Goal: Transaction & Acquisition: Purchase product/service

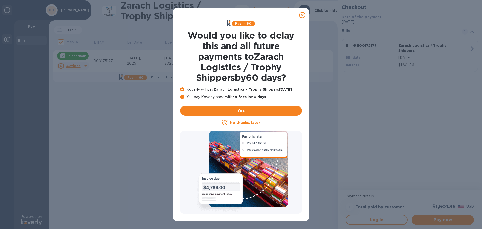
click at [303, 14] on icon at bounding box center [303, 15] width 6 height 6
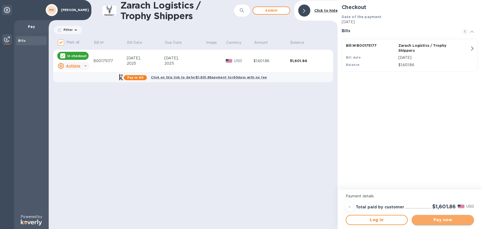
click at [449, 220] on span "Pay now" at bounding box center [443, 220] width 54 height 6
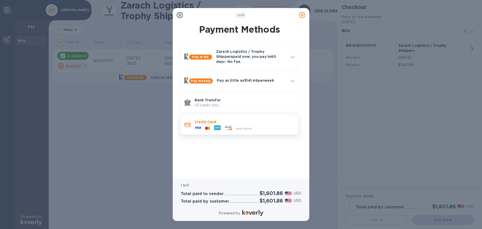
click at [264, 119] on p "Credit Card" at bounding box center [245, 121] width 100 height 5
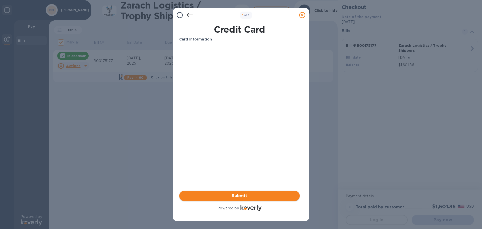
click at [243, 194] on span "Submit" at bounding box center [239, 196] width 113 height 6
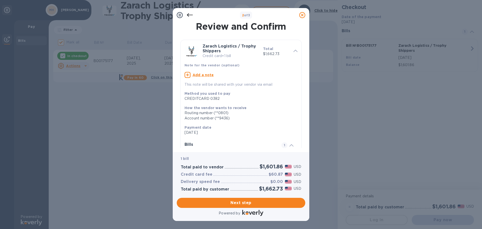
click at [201, 74] on u "Add a note" at bounding box center [203, 75] width 21 height 4
click at [203, 76] on textarea at bounding box center [237, 75] width 105 height 4
paste textarea "B00175177"
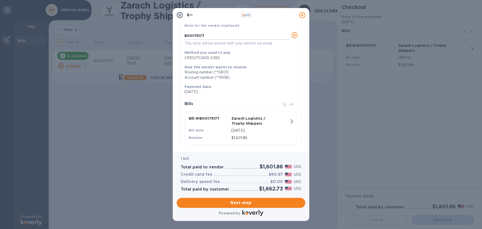
scroll to position [49, 0]
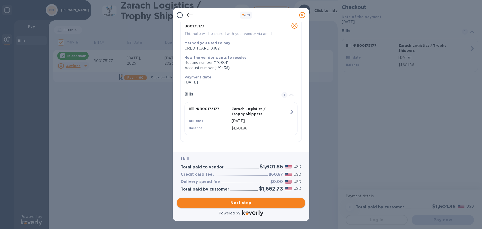
type textarea "B00175177"
click at [246, 201] on span "Next step" at bounding box center [241, 203] width 121 height 6
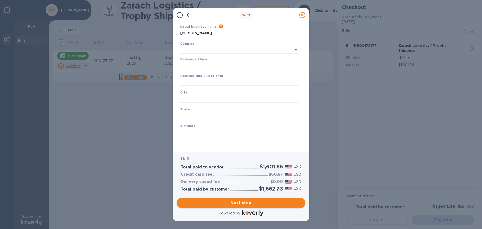
type input "[GEOGRAPHIC_DATA]"
click at [221, 65] on input "Business address" at bounding box center [239, 66] width 119 height 8
type input "[STREET_ADDRESS]"
click at [225, 96] on input "text" at bounding box center [239, 99] width 119 height 8
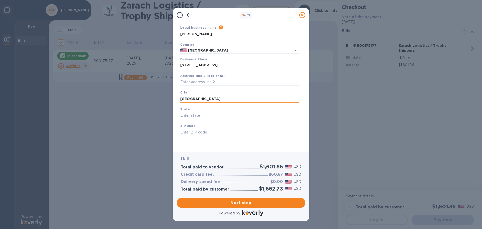
type input "[GEOGRAPHIC_DATA]"
type input "77024"
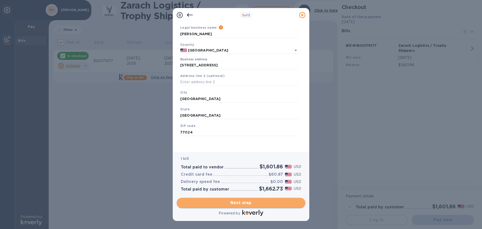
click at [251, 202] on span "Next step" at bounding box center [241, 203] width 121 height 6
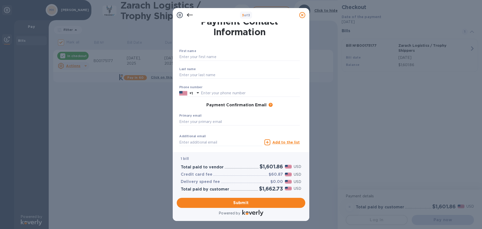
scroll to position [0, 0]
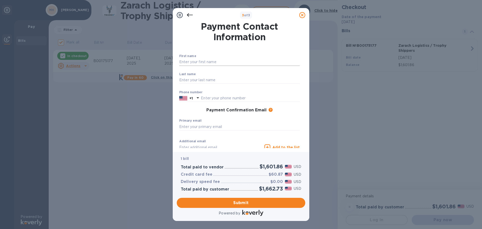
click at [218, 60] on input "text" at bounding box center [239, 62] width 121 height 8
type input "Mark"
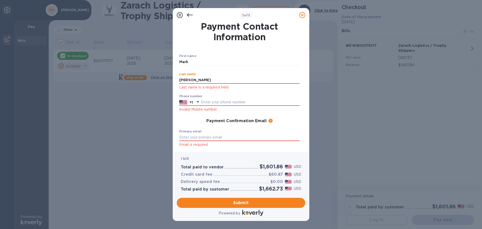
type input "[PERSON_NAME]"
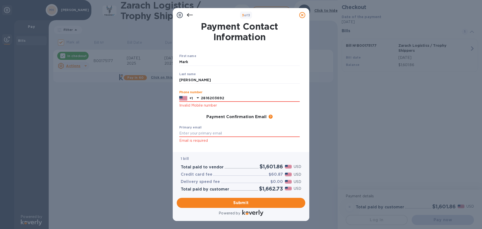
type input "2816203692"
click at [248, 129] on div "Primary email Email is required" at bounding box center [239, 135] width 121 height 18
click at [245, 132] on input "text" at bounding box center [239, 134] width 121 height 8
type input "b"
type input "[EMAIL_ADDRESS][DOMAIN_NAME]"
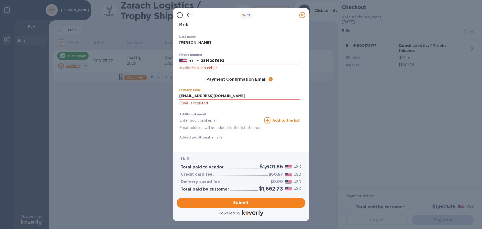
scroll to position [33, 0]
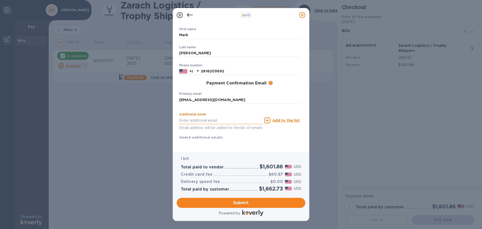
click at [212, 117] on input "text" at bounding box center [220, 121] width 83 height 8
type input "[EMAIL_ADDRESS][DOMAIN_NAME]"
click at [277, 118] on u "Add to the list" at bounding box center [286, 120] width 27 height 4
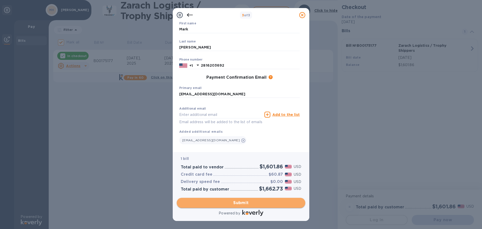
click at [245, 204] on span "Submit" at bounding box center [241, 203] width 121 height 6
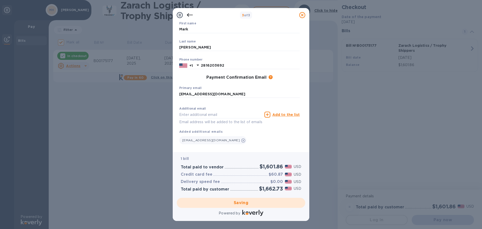
checkbox input "false"
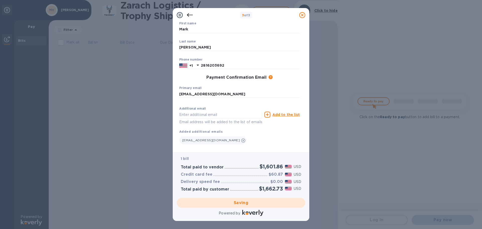
scroll to position [0, 0]
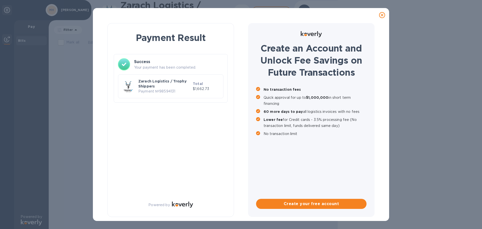
click at [164, 85] on p "Zarach Logistics / Trophy Shippers" at bounding box center [164, 84] width 53 height 10
click at [170, 65] on p "Your payment has been completed." at bounding box center [178, 67] width 89 height 5
click at [138, 62] on h3 "Success" at bounding box center [178, 62] width 89 height 6
click at [122, 62] on icon at bounding box center [124, 64] width 12 height 12
drag, startPoint x: 126, startPoint y: 88, endPoint x: 165, endPoint y: 90, distance: 38.3
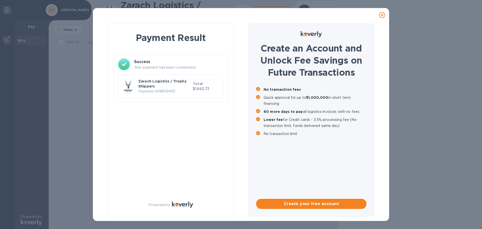
click at [127, 87] on img at bounding box center [128, 86] width 12 height 12
click at [167, 89] on p "Payment № 98594131" at bounding box center [164, 91] width 53 height 5
drag, startPoint x: 197, startPoint y: 87, endPoint x: 213, endPoint y: 84, distance: 16.0
click at [197, 86] on p "$1,662.73" at bounding box center [206, 88] width 26 height 5
click at [213, 84] on p "Total" at bounding box center [206, 83] width 26 height 5
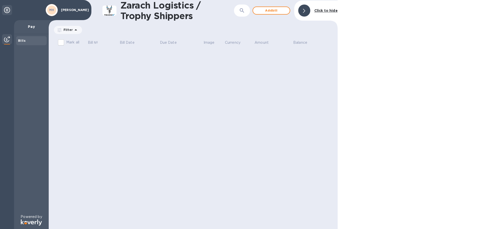
click at [5, 37] on img at bounding box center [7, 39] width 6 height 6
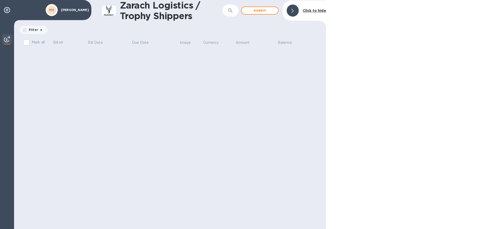
click at [7, 38] on img at bounding box center [7, 39] width 6 height 6
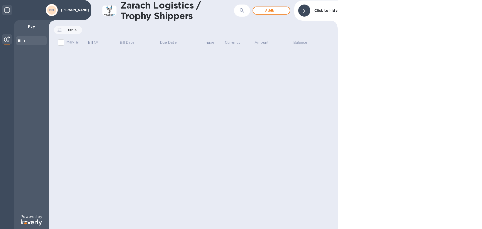
click at [7, 9] on icon at bounding box center [7, 10] width 6 height 6
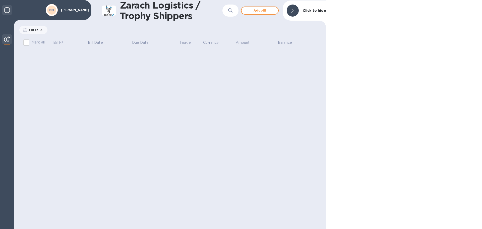
click at [7, 9] on icon at bounding box center [7, 10] width 6 height 6
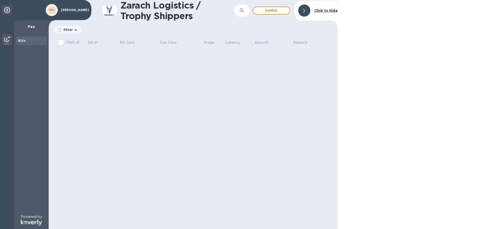
click at [73, 30] on icon at bounding box center [76, 30] width 6 height 6
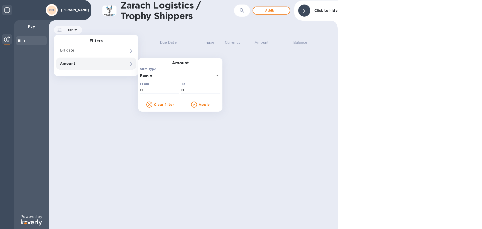
click at [162, 105] on u "Clear filter" at bounding box center [164, 105] width 20 height 4
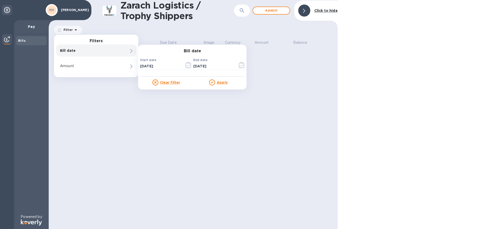
click at [168, 82] on u "Clear filter" at bounding box center [170, 82] width 20 height 4
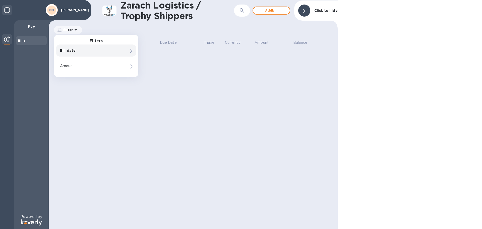
click at [30, 24] on p "Pay" at bounding box center [31, 26] width 27 height 5
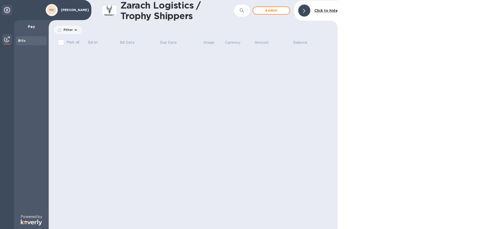
click at [32, 25] on p "Pay" at bounding box center [31, 26] width 27 height 5
click at [27, 42] on div "Bills" at bounding box center [31, 40] width 27 height 5
